Goal: Information Seeking & Learning: Learn about a topic

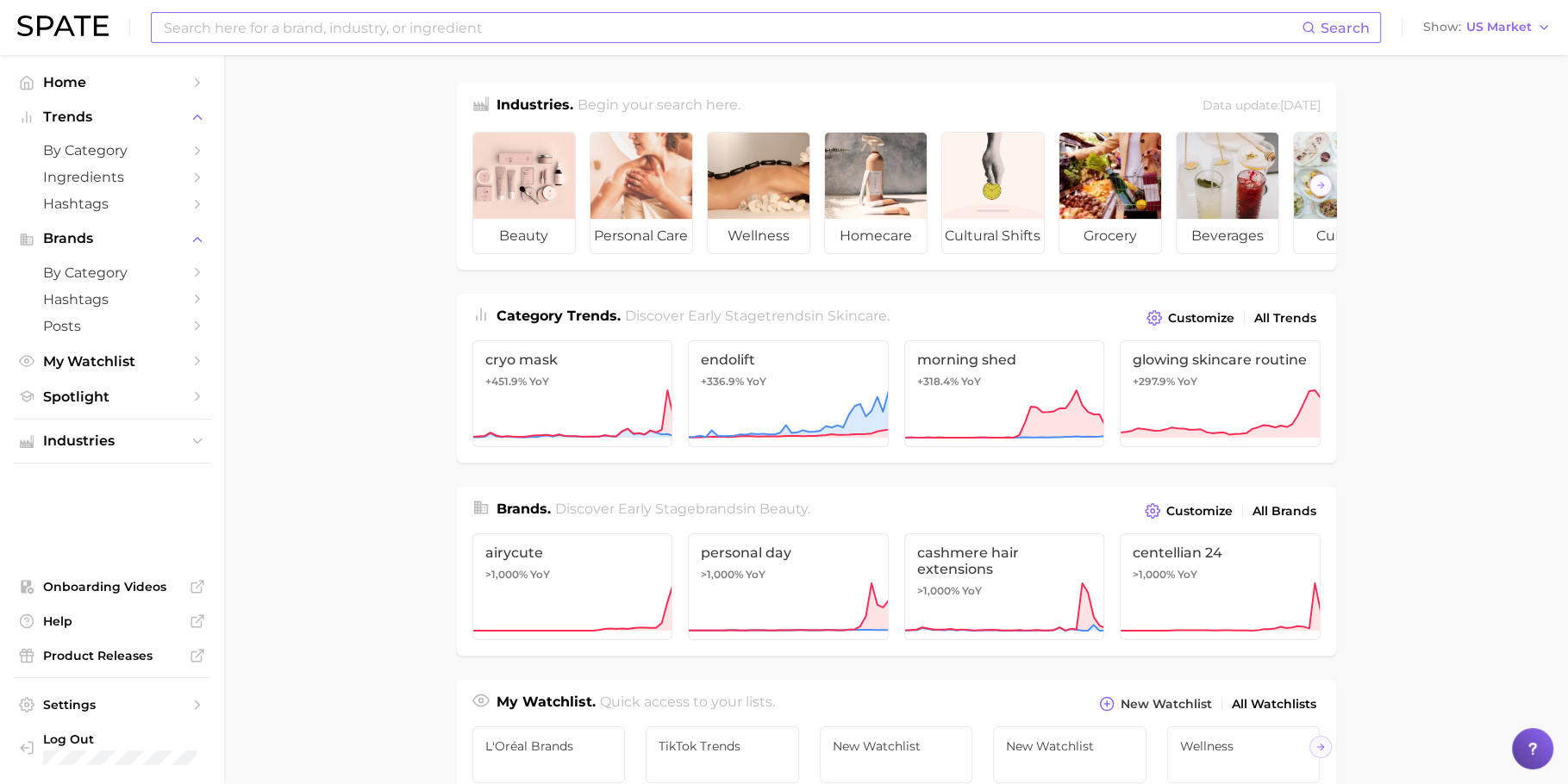
click at [630, 30] on input at bounding box center [732, 28] width 1139 height 29
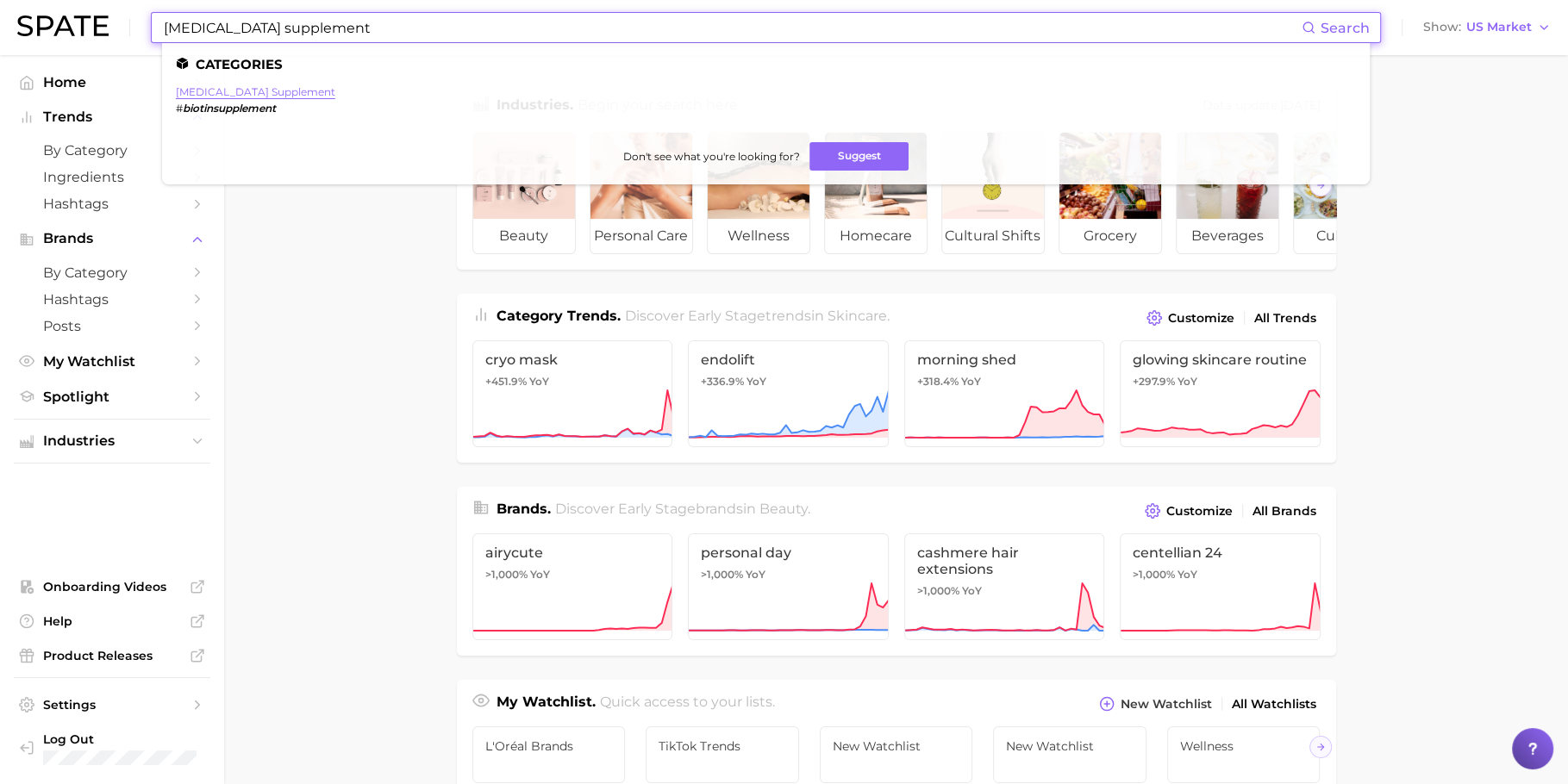
type input "biotin supplement"
click at [198, 94] on link "biotin supplement" at bounding box center [255, 91] width 160 height 13
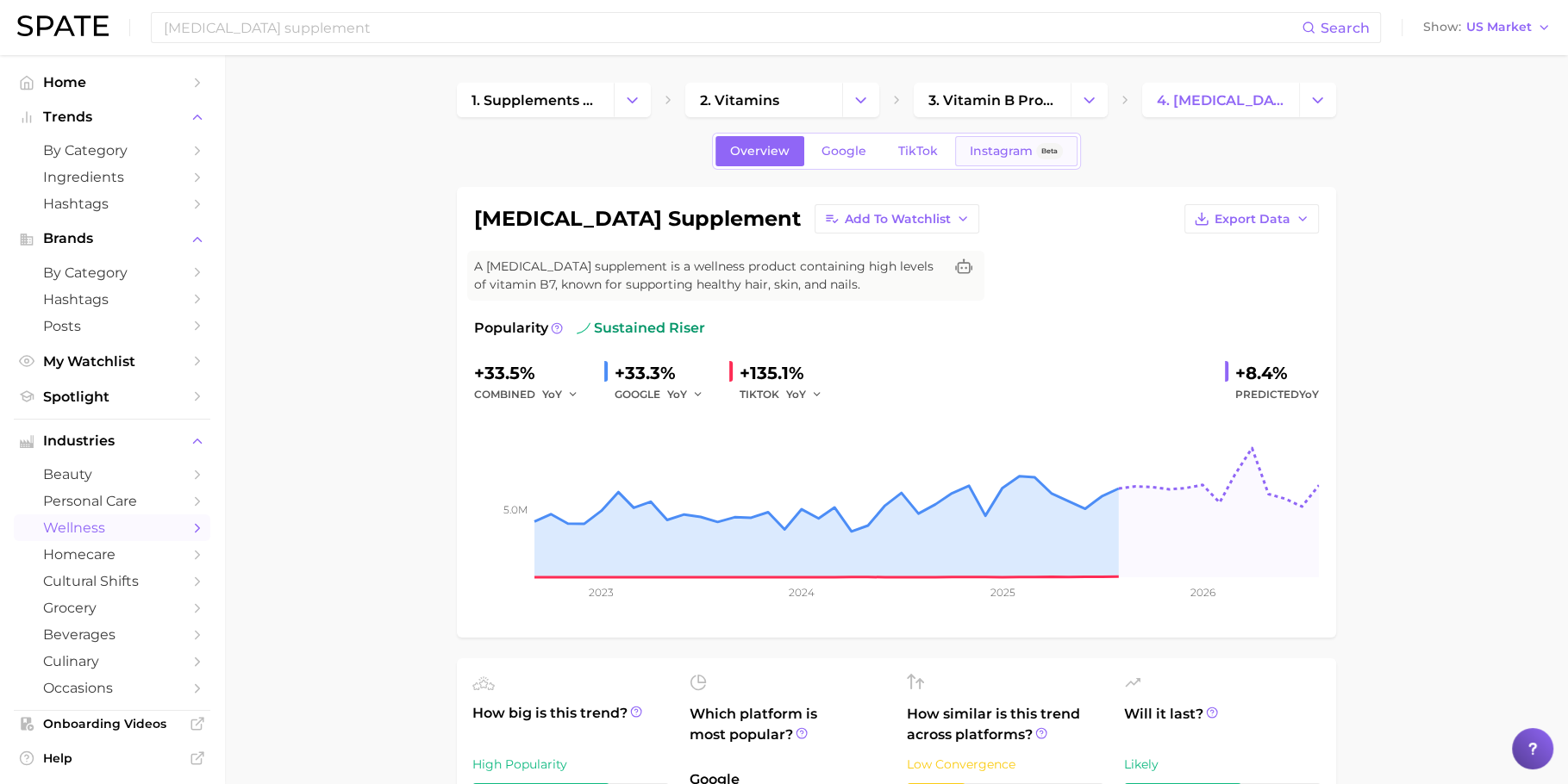
click at [1011, 153] on span "Instagram" at bounding box center [1001, 151] width 63 height 15
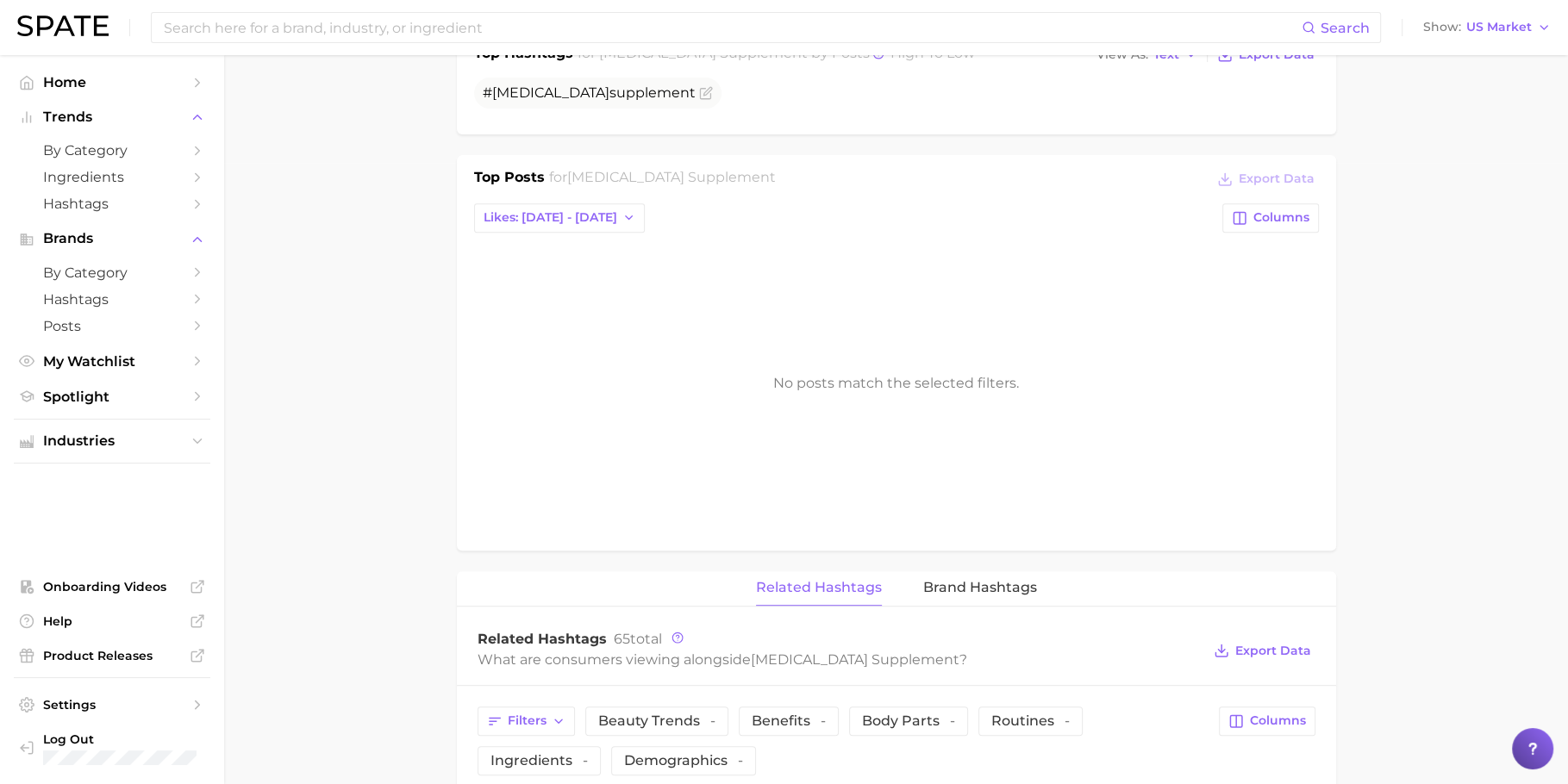
scroll to position [761, 0]
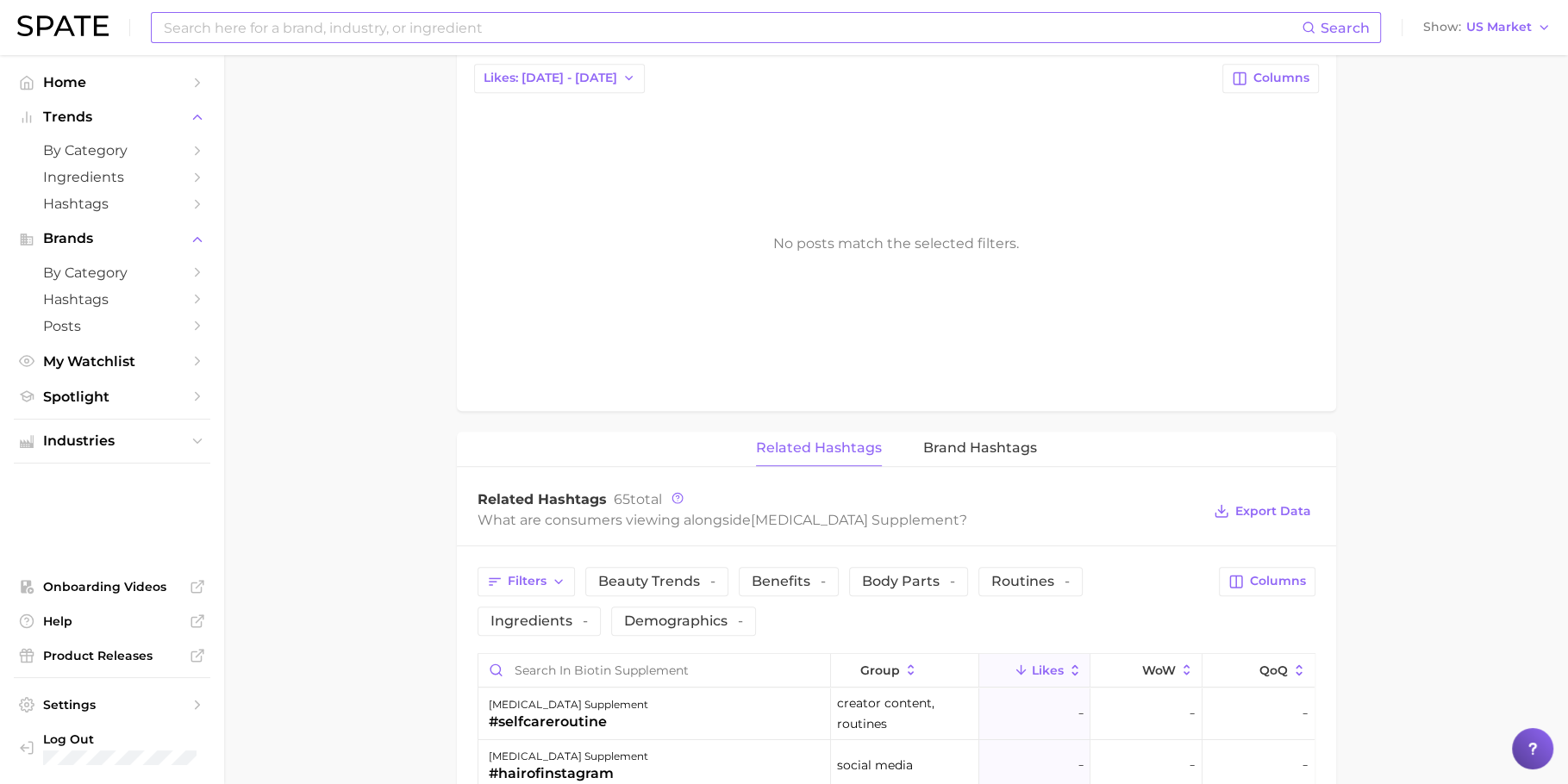
click at [785, 28] on input at bounding box center [732, 28] width 1139 height 29
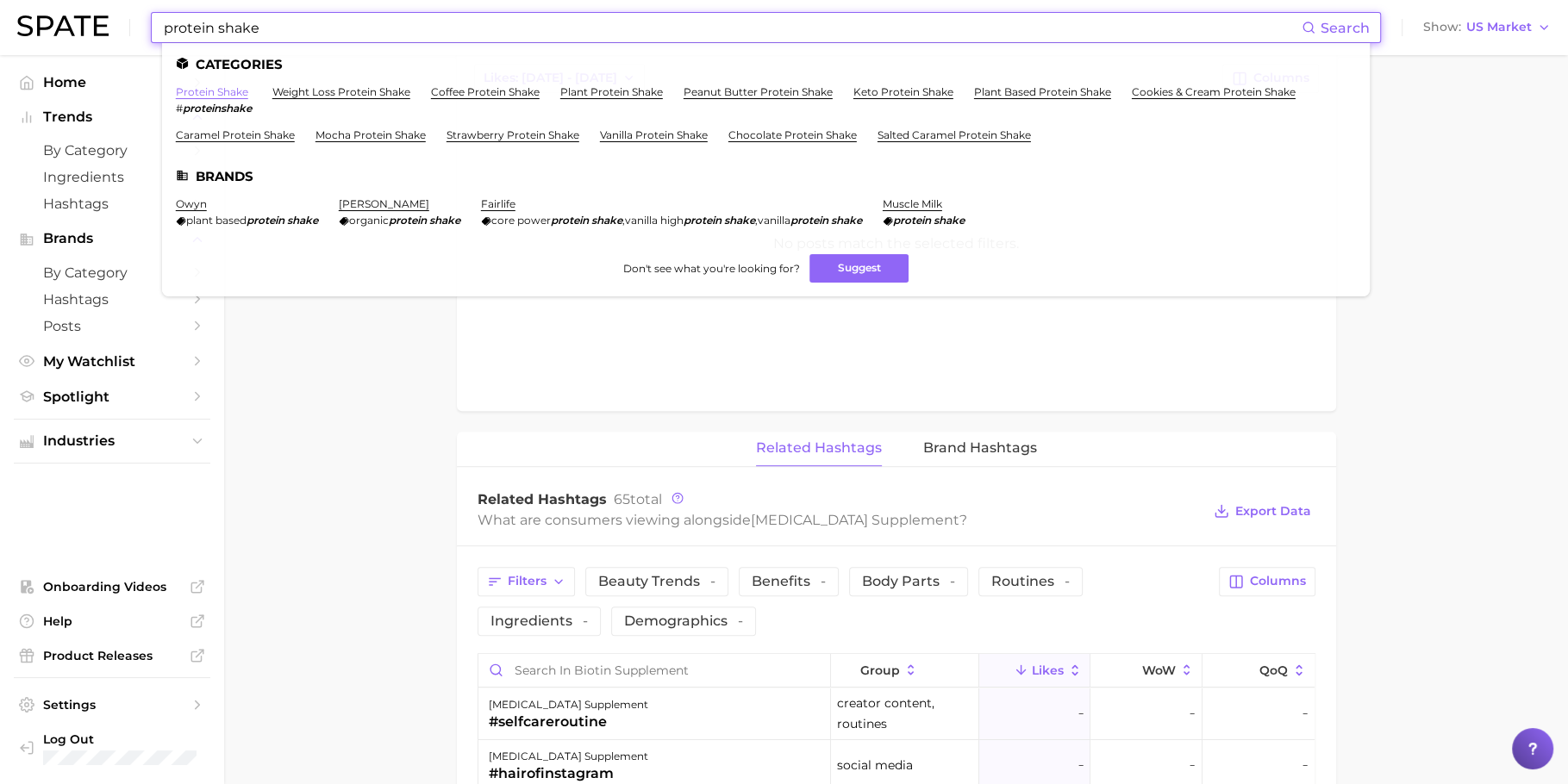
type input "protein shake"
click at [209, 93] on link "protein shake" at bounding box center [212, 91] width 72 height 13
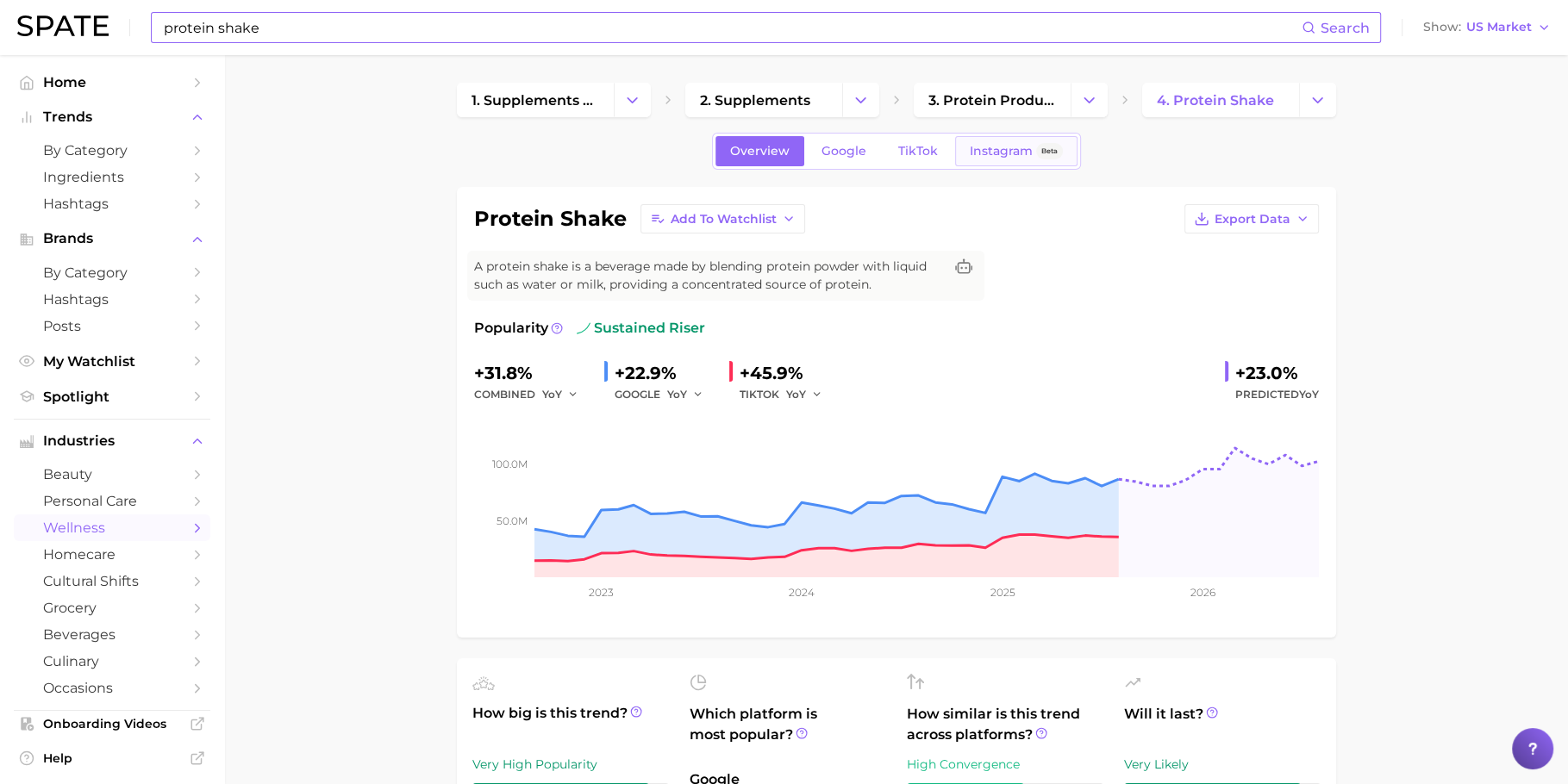
click at [987, 146] on span "Instagram" at bounding box center [1001, 151] width 63 height 15
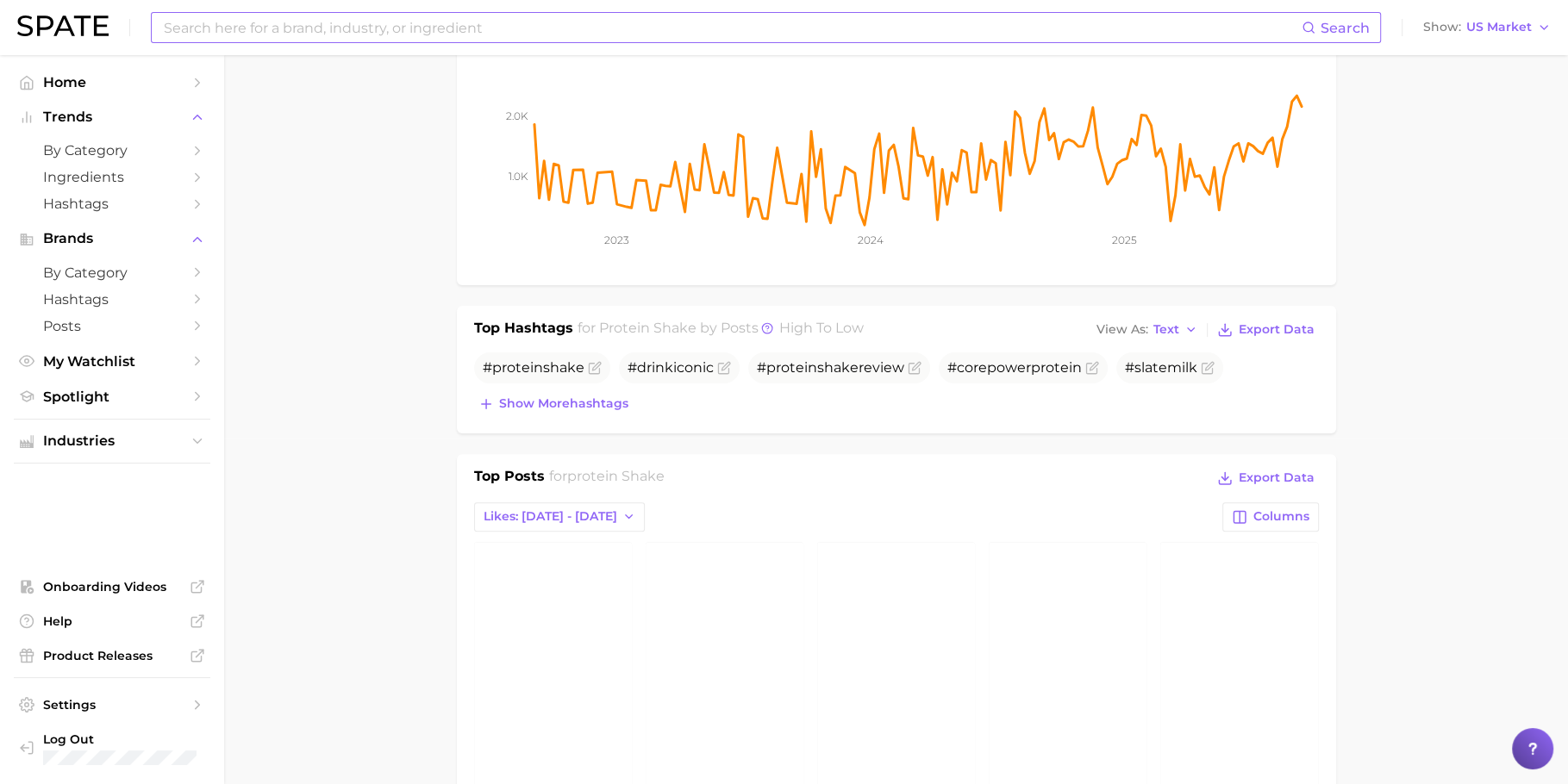
scroll to position [366, 0]
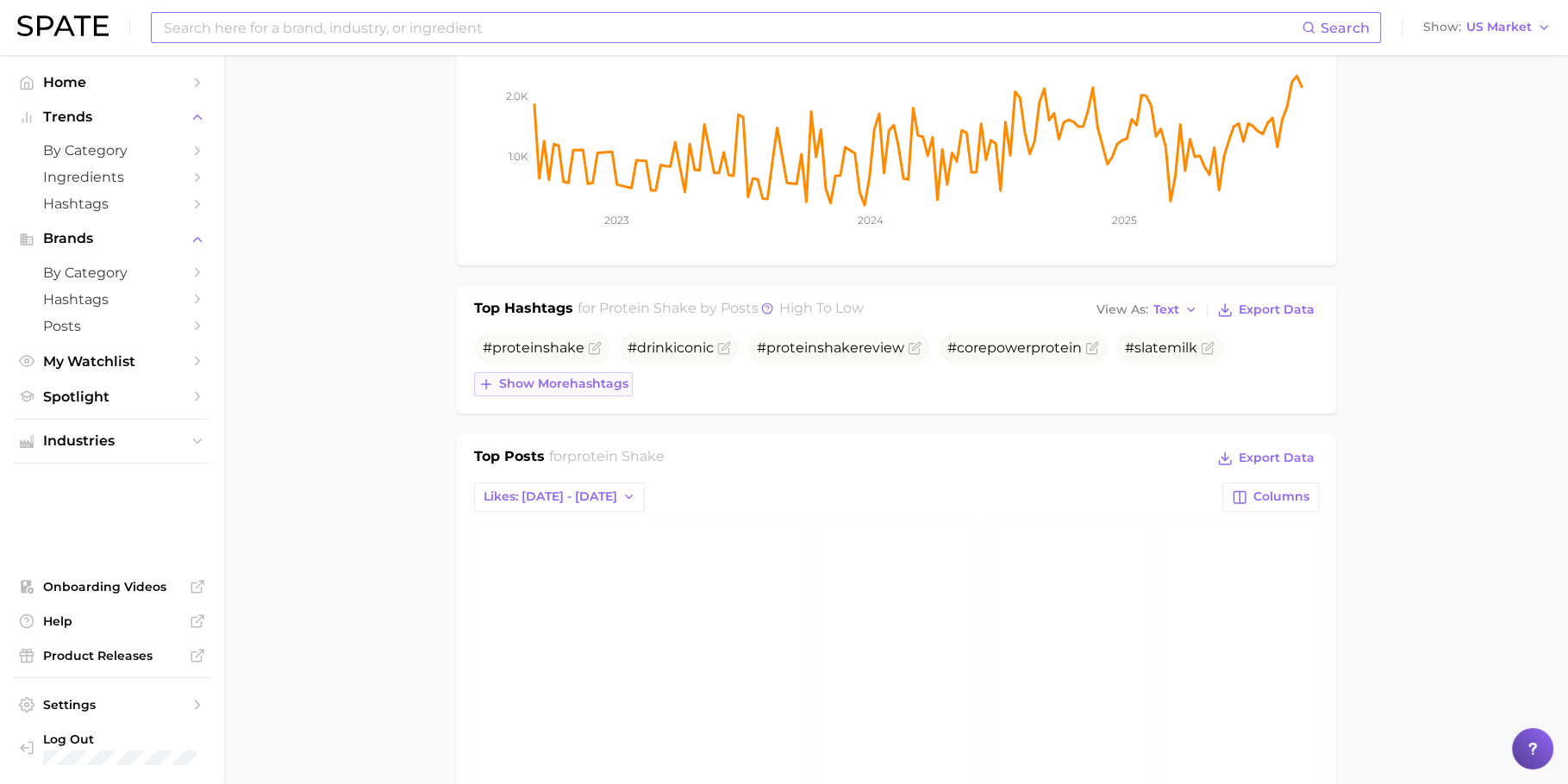
click at [555, 372] on button "Show more hashtags" at bounding box center [553, 384] width 159 height 24
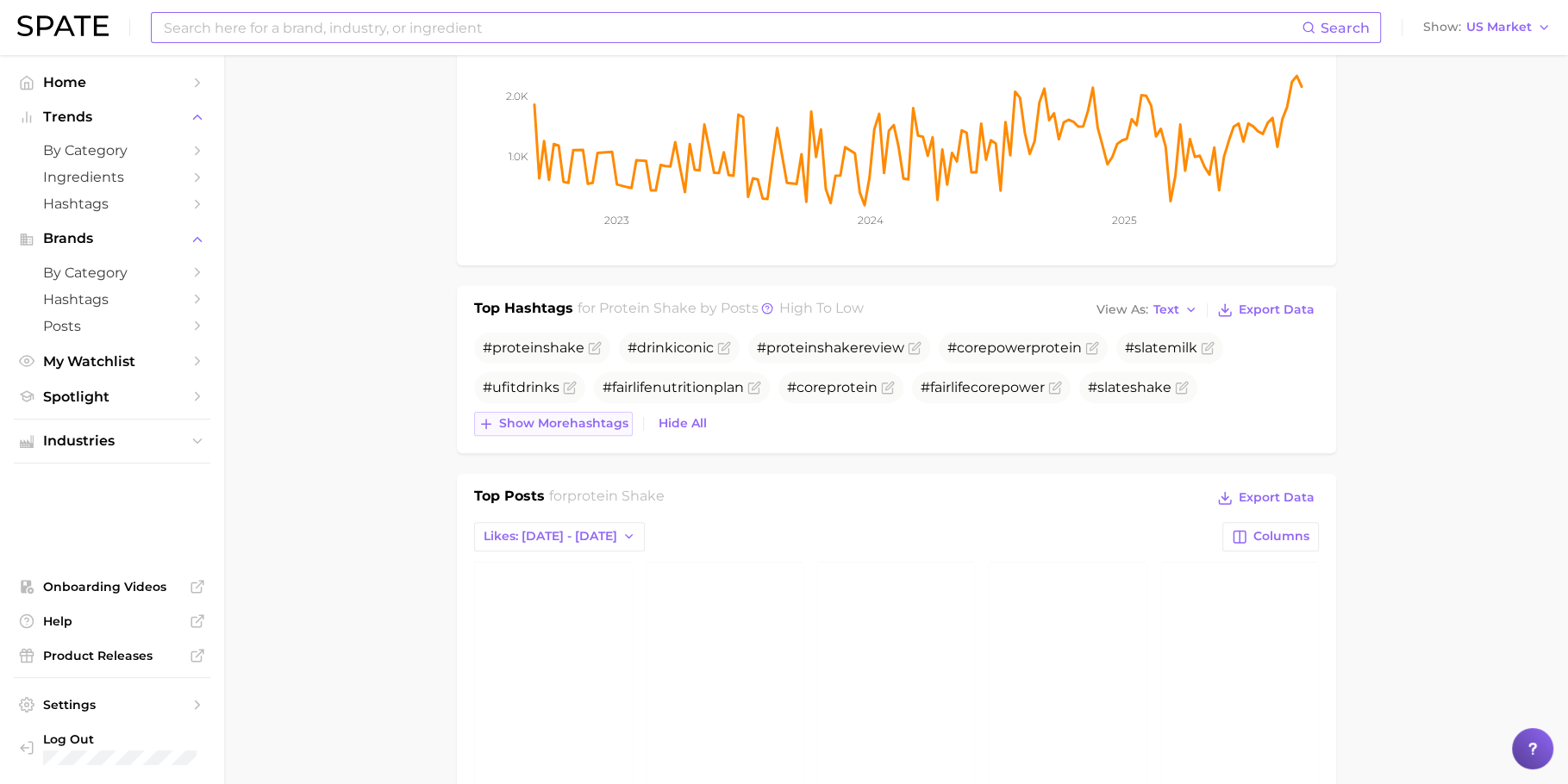
click at [537, 422] on span "Show more hashtags" at bounding box center [564, 423] width 129 height 15
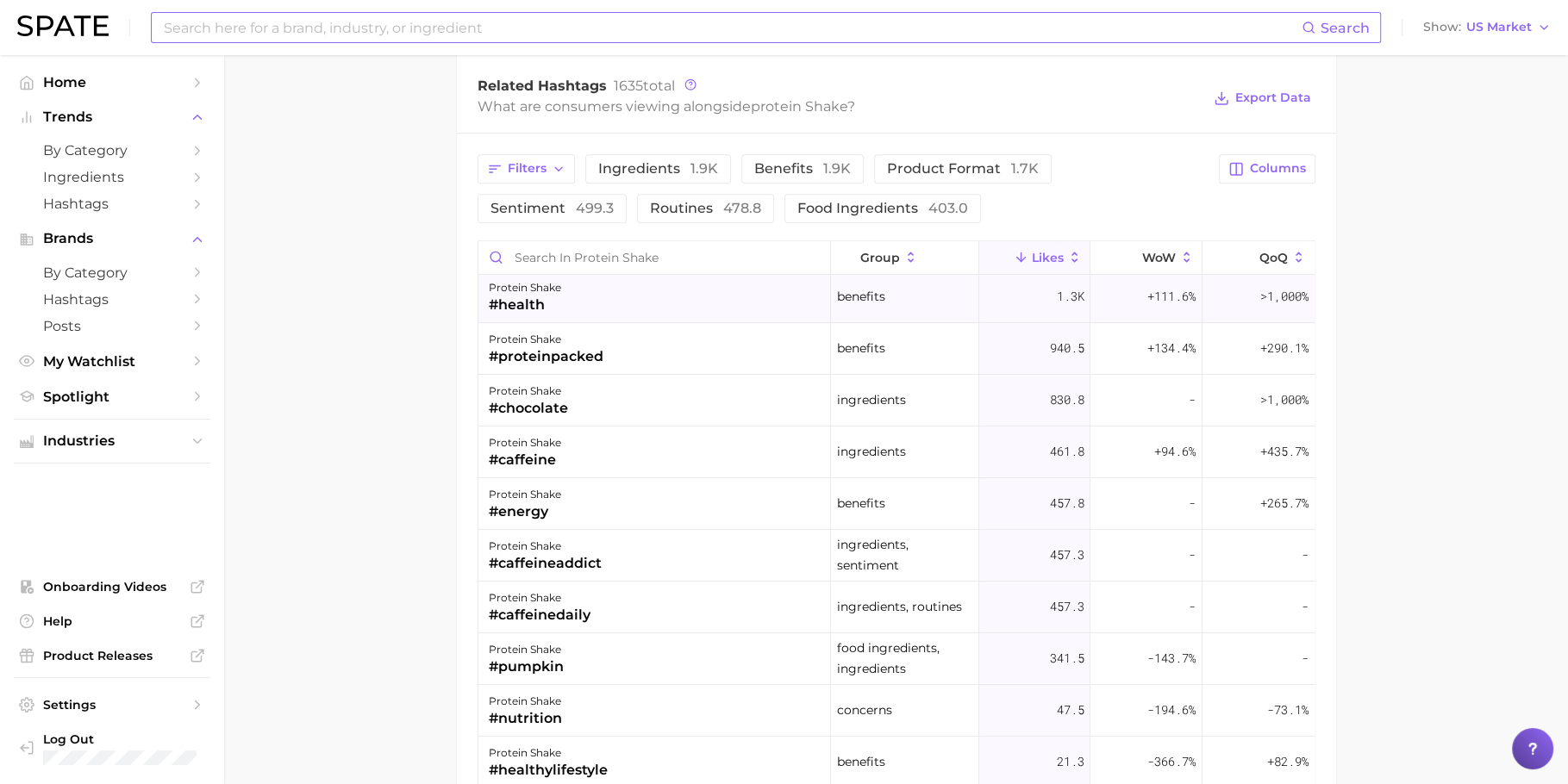
scroll to position [158, 0]
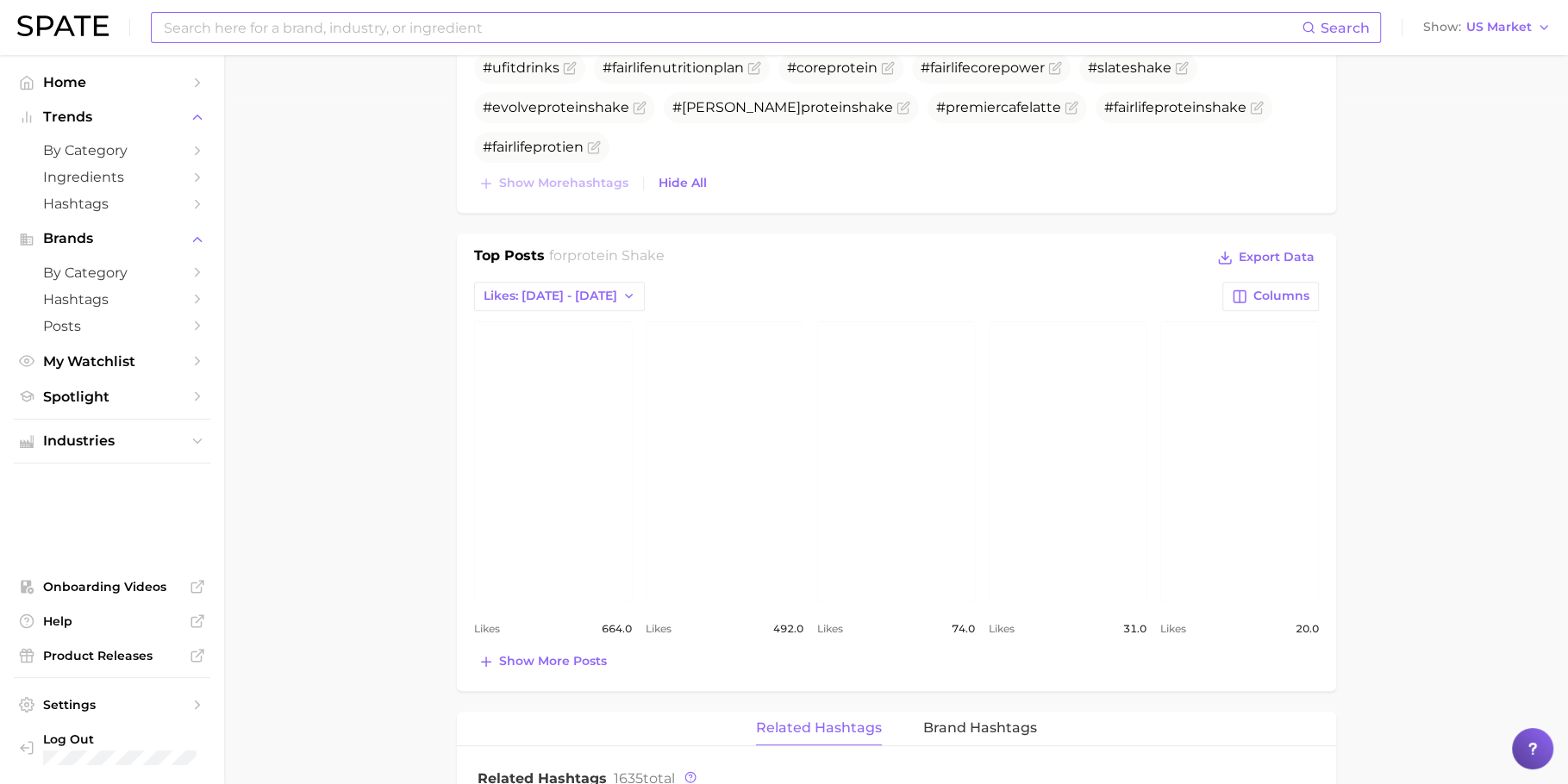
scroll to position [707, 0]
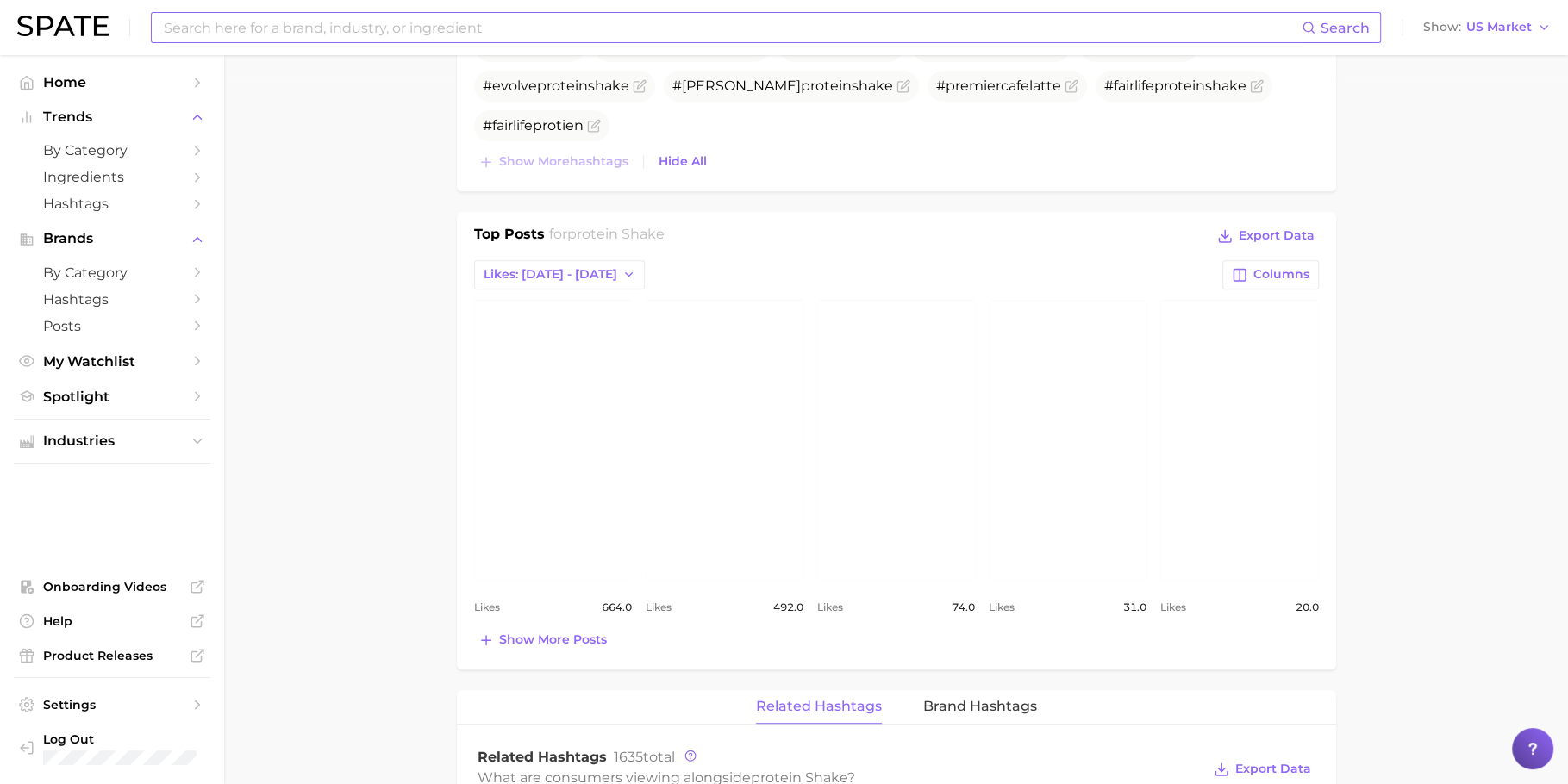
click at [1050, 424] on link "view post on Instagram" at bounding box center [1067, 440] width 158 height 280
click at [1066, 372] on link "view post on Instagram" at bounding box center [1067, 440] width 158 height 280
click at [948, 423] on link "view post on Instagram" at bounding box center [896, 440] width 158 height 280
click at [539, 638] on span "Show more posts" at bounding box center [552, 639] width 108 height 15
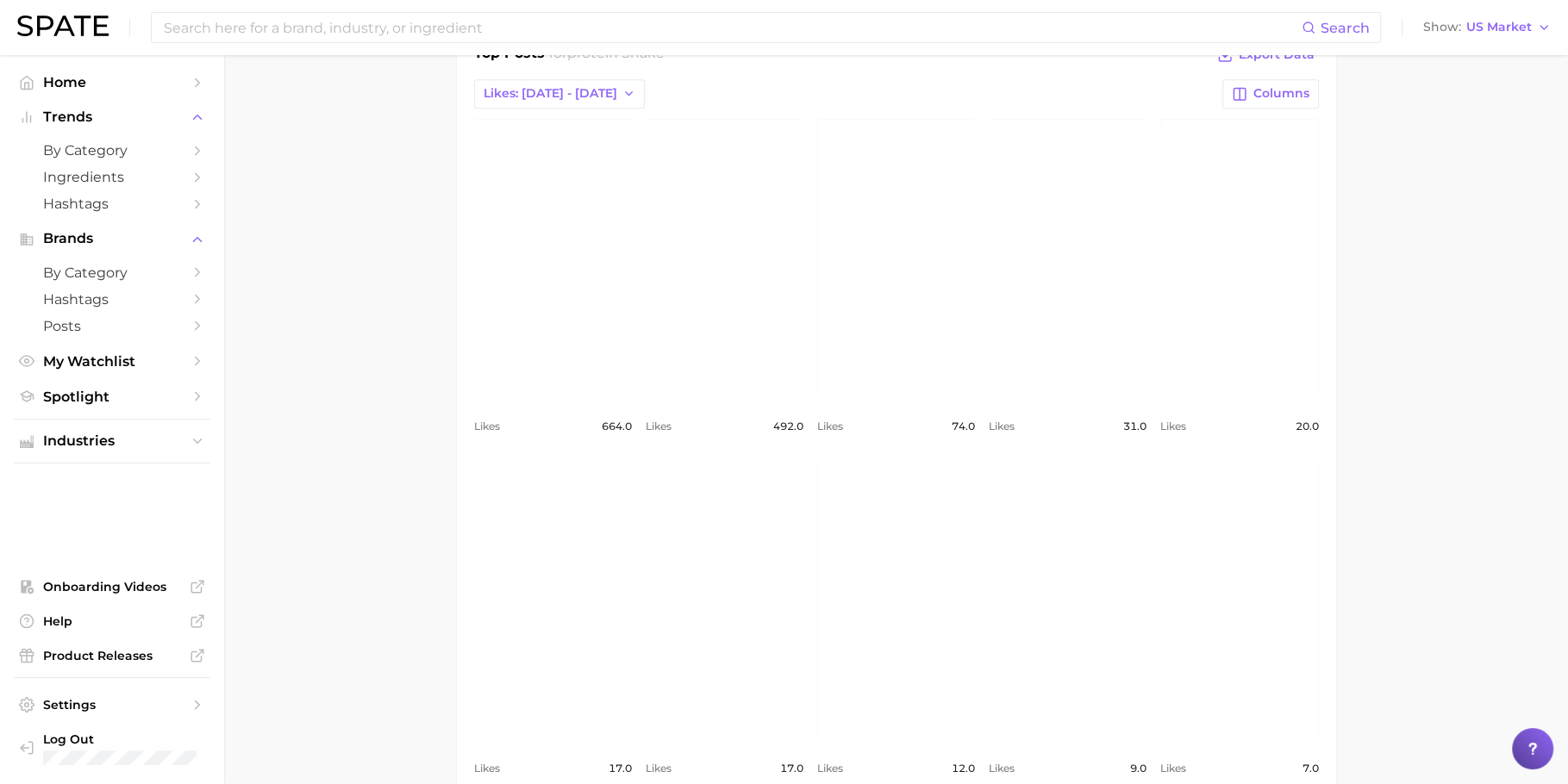
scroll to position [915, 0]
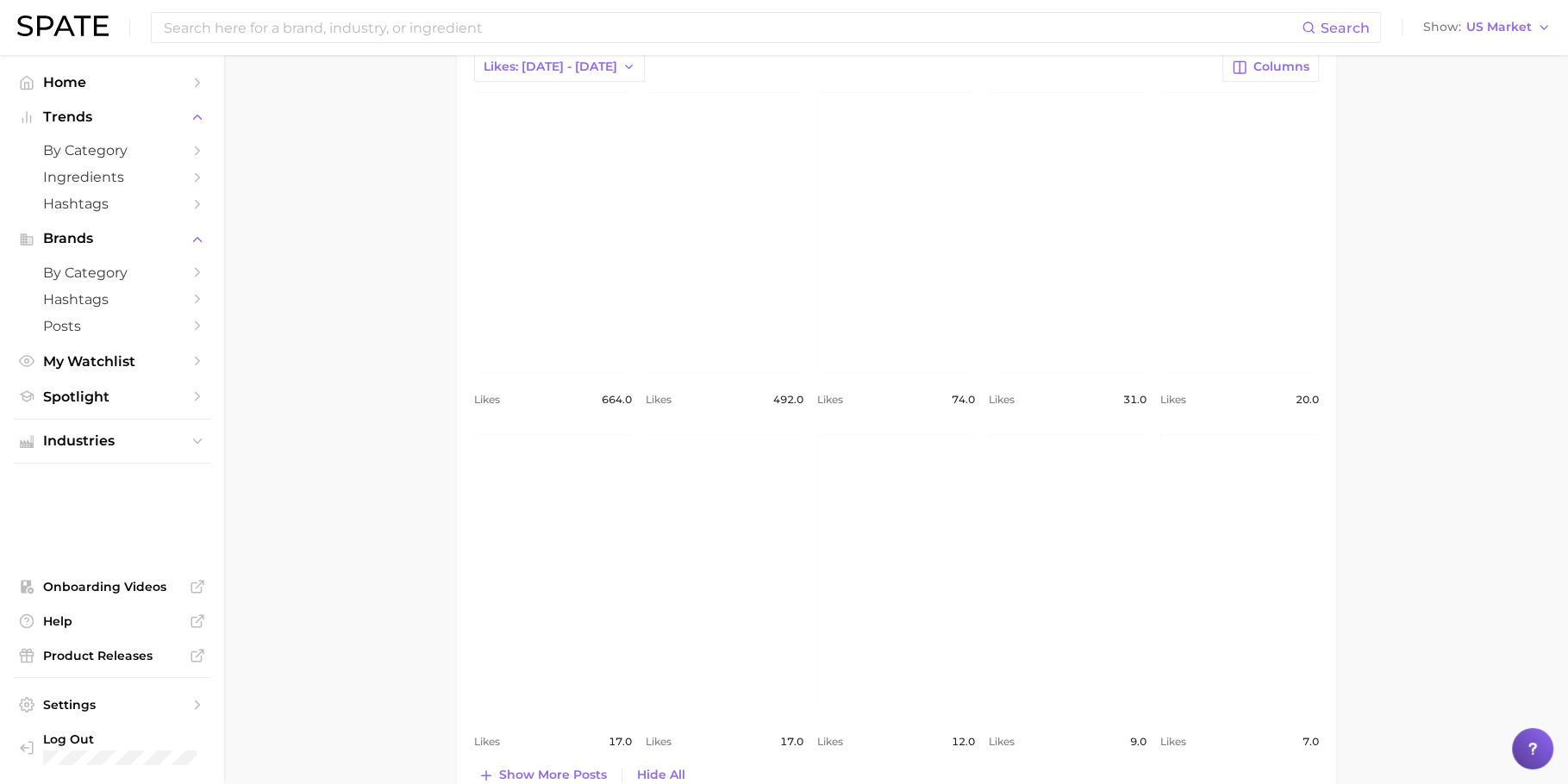
click at [706, 581] on link "view post on Instagram" at bounding box center [724, 574] width 158 height 280
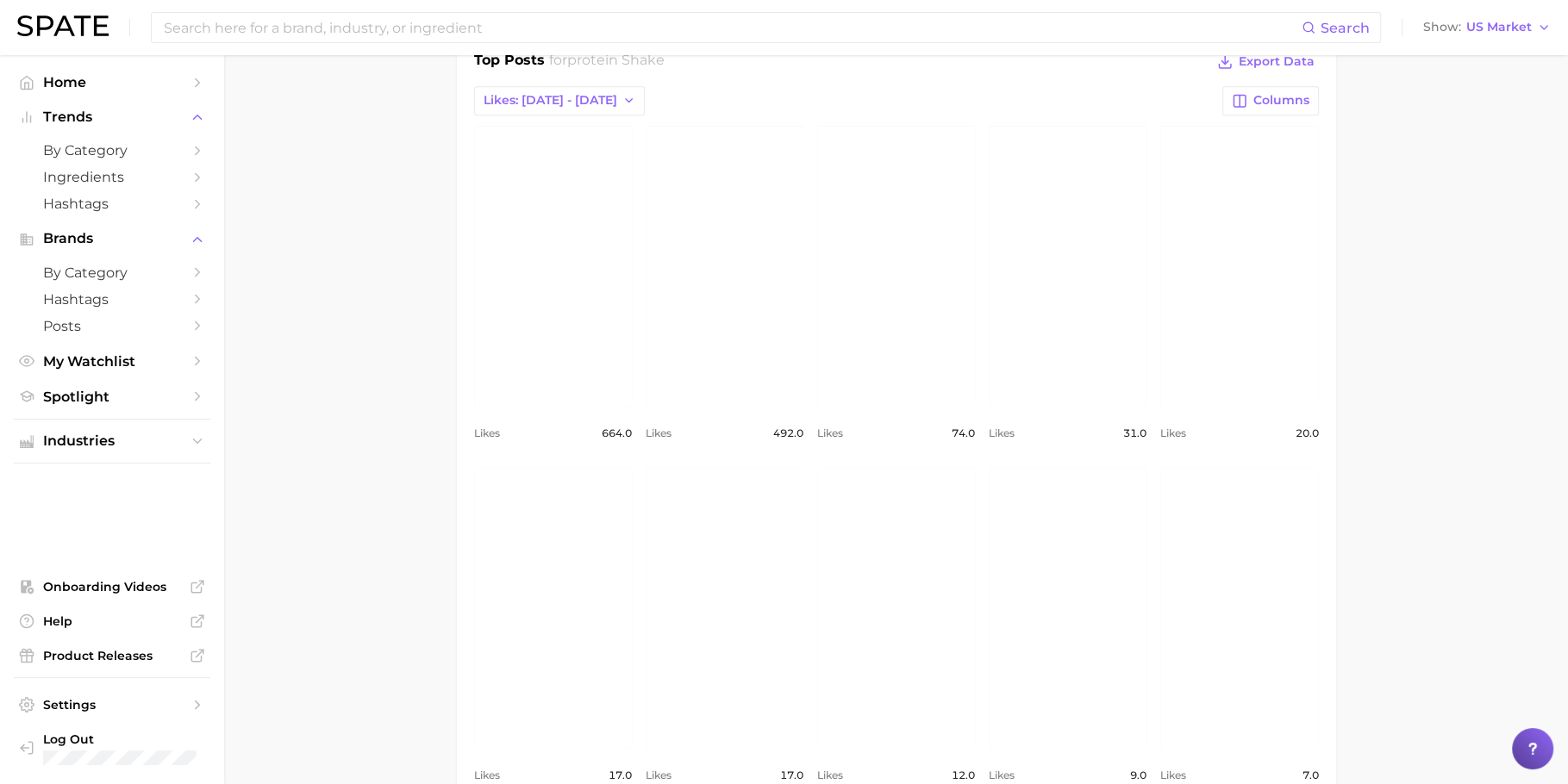
scroll to position [1329, 0]
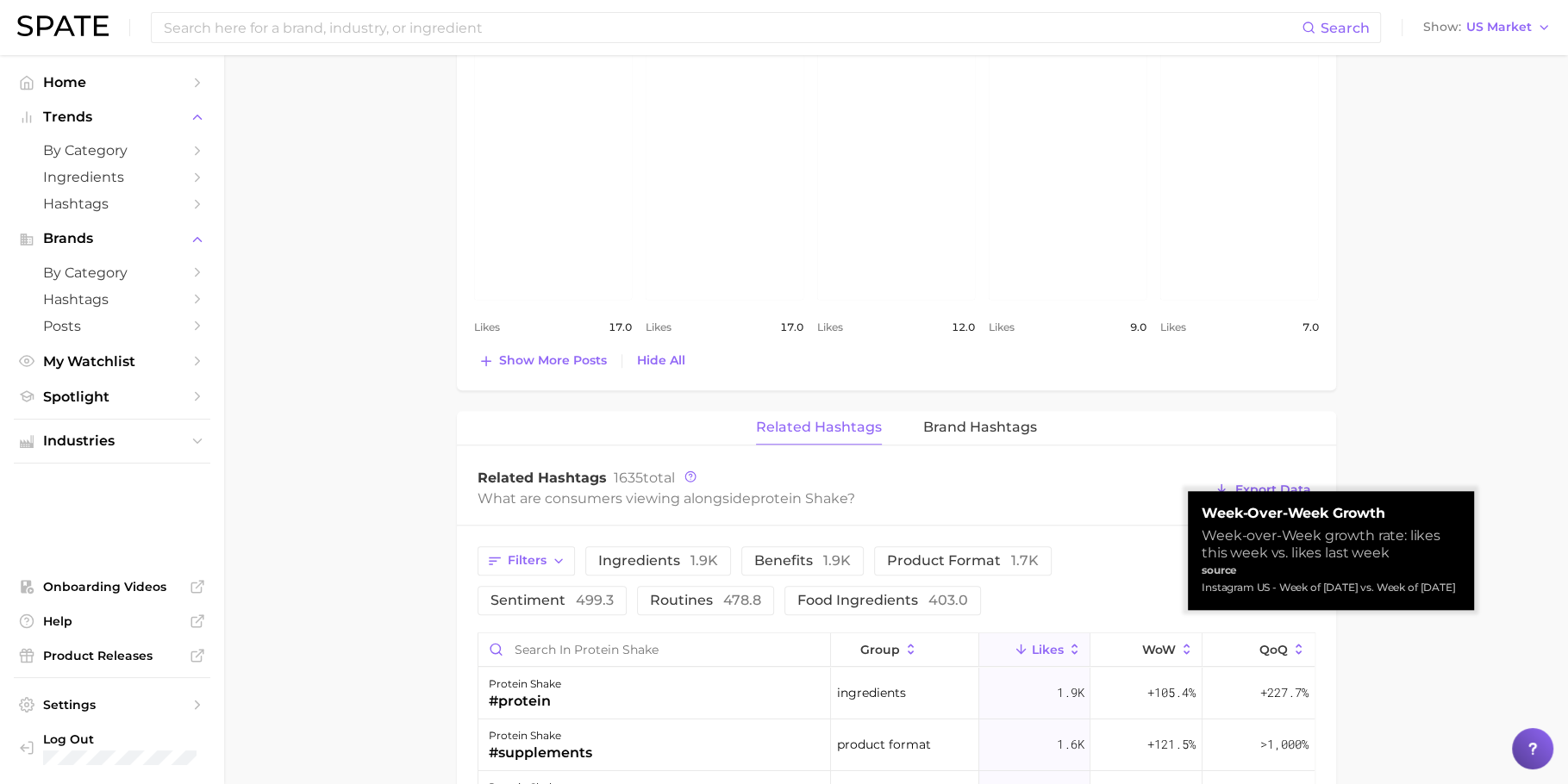
drag, startPoint x: 1274, startPoint y: 599, endPoint x: 1191, endPoint y: 590, distance: 83.5
click at [1191, 590] on div "Week-Over-Week Growth Week-over-Week growth rate: likes this week vs. likes las…" at bounding box center [1331, 550] width 287 height 119
copy div "Instagram US - Week of Sep 14, 2025 vs. Week of Sep 7, 2025"
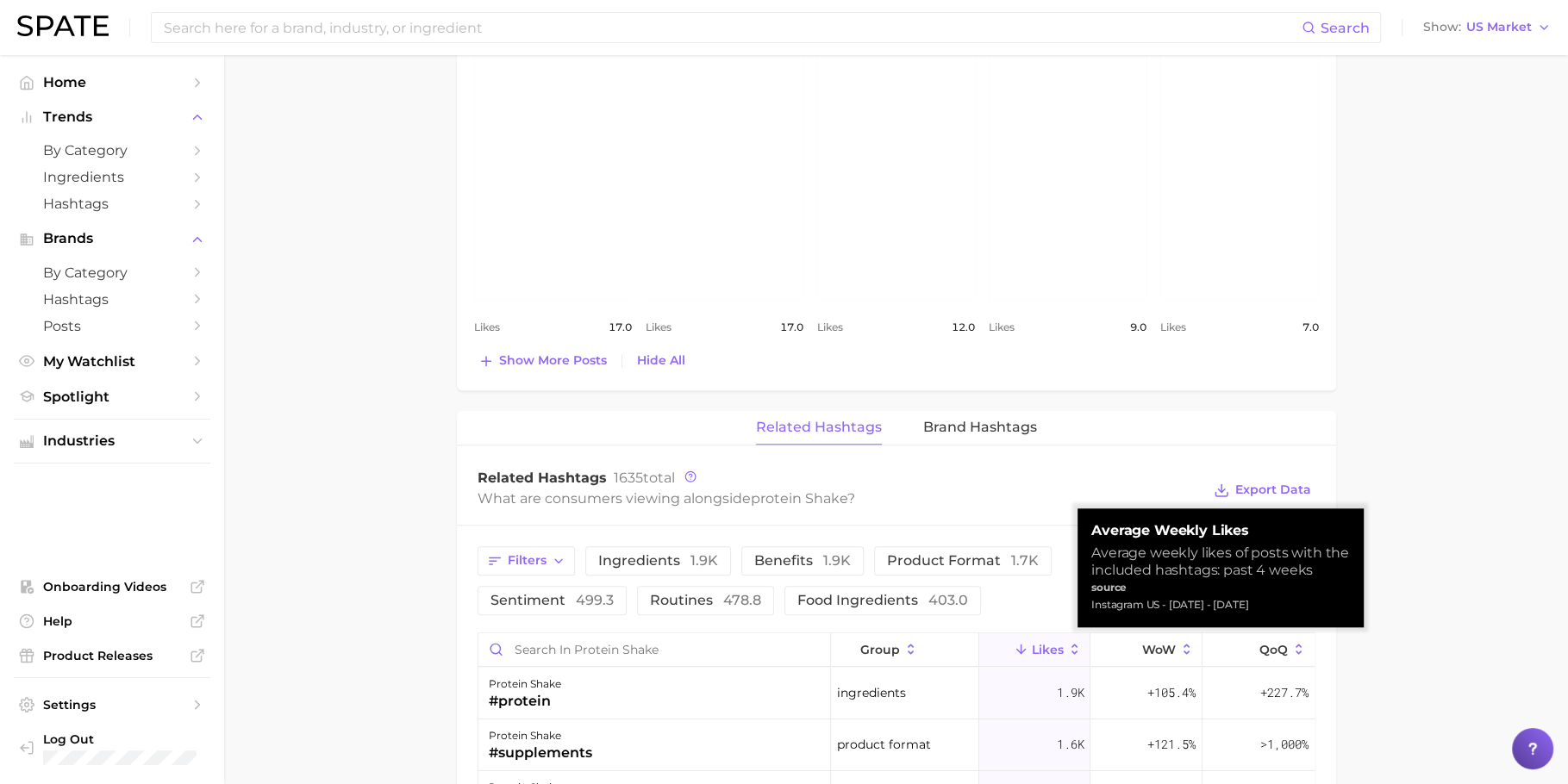
click at [1294, 605] on div "Instagram US - Sep 14, 2025 - Aug 17, 2025" at bounding box center [1220, 605] width 259 height 17
copy div "Instagram US - Sep 14, 2025 - Aug 17, 2025"
